Goal: Transaction & Acquisition: Book appointment/travel/reservation

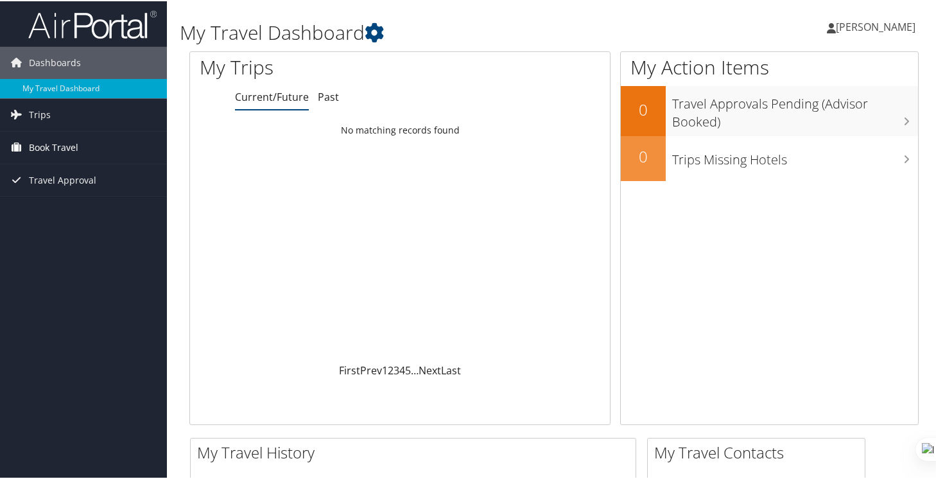
click at [67, 150] on span "Book Travel" at bounding box center [53, 146] width 49 height 32
click at [47, 143] on span "Book Travel" at bounding box center [53, 146] width 49 height 32
click at [51, 147] on span "Book Travel" at bounding box center [53, 146] width 49 height 32
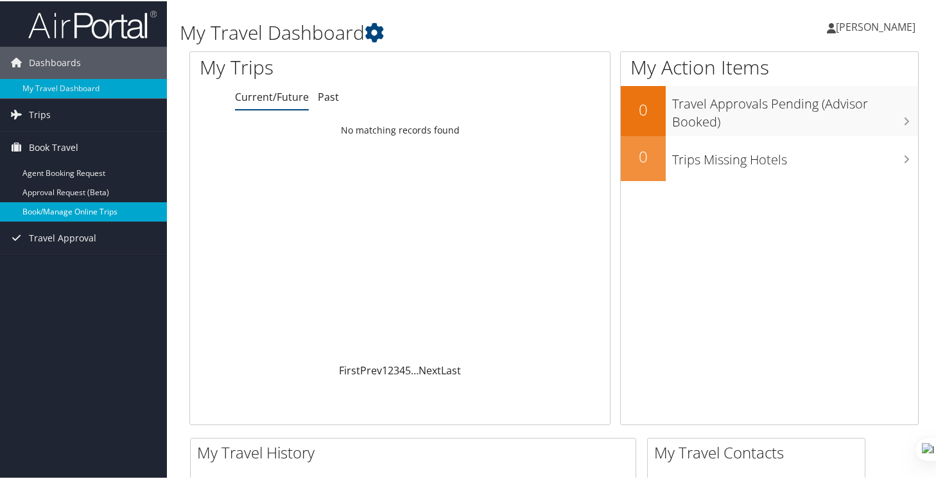
click at [55, 211] on link "Book/Manage Online Trips" at bounding box center [83, 210] width 167 height 19
